Goal: Navigation & Orientation: Understand site structure

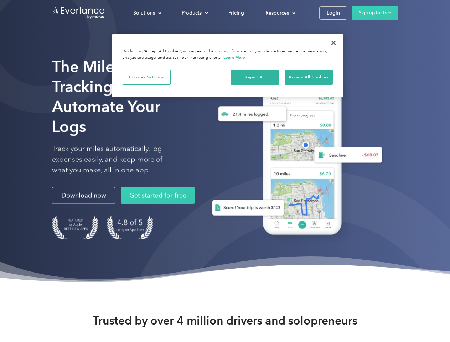
click at [147, 13] on div "Solutions" at bounding box center [144, 13] width 22 height 9
click at [194, 13] on div "Products" at bounding box center [192, 13] width 20 height 9
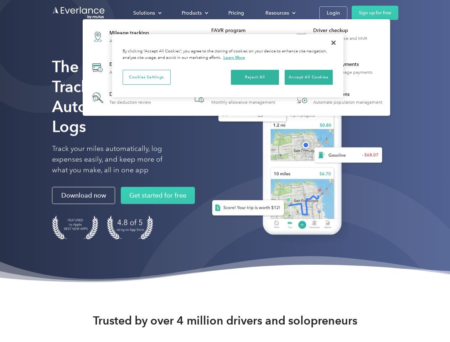
click at [280, 13] on div "Resources" at bounding box center [277, 13] width 24 height 9
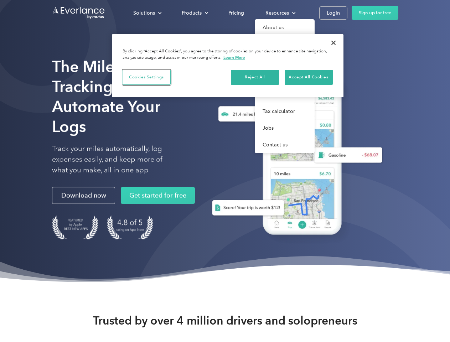
click at [146, 77] on button "Cookies Settings" at bounding box center [147, 77] width 48 height 15
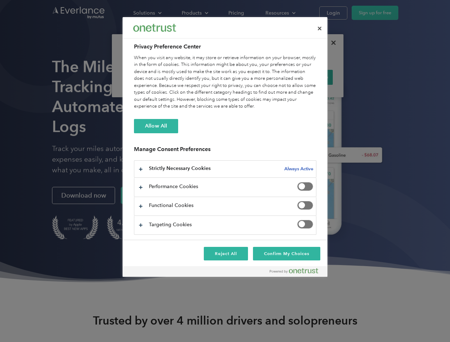
click at [255, 77] on div "When you visit any website, it may store or retrieve information on your browse…" at bounding box center [225, 82] width 182 height 56
click at [308, 77] on div "When you visit any website, it may store or retrieve information on your browse…" at bounding box center [225, 82] width 182 height 56
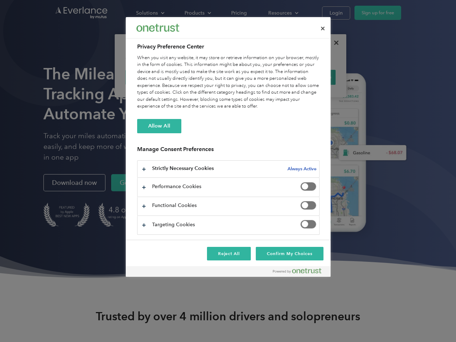
click at [333, 43] on div at bounding box center [228, 171] width 456 height 342
